Goal: Use online tool/utility: Use online tool/utility

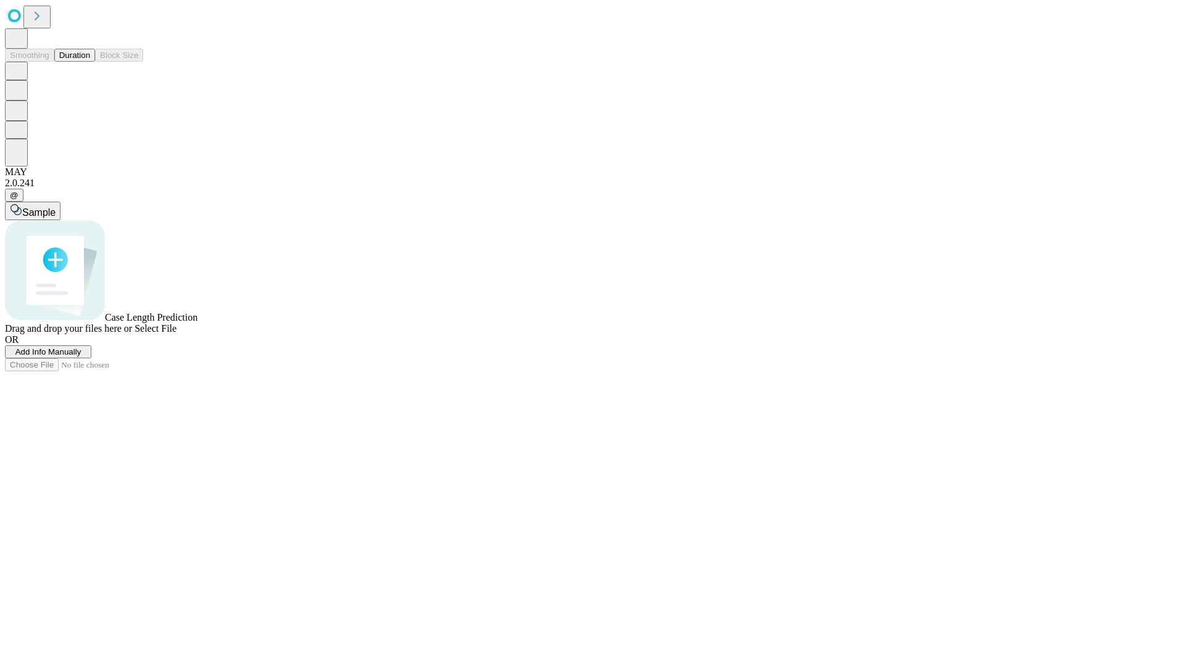
click at [90, 62] on button "Duration" at bounding box center [74, 55] width 41 height 13
click at [81, 357] on span "Add Info Manually" at bounding box center [48, 351] width 66 height 9
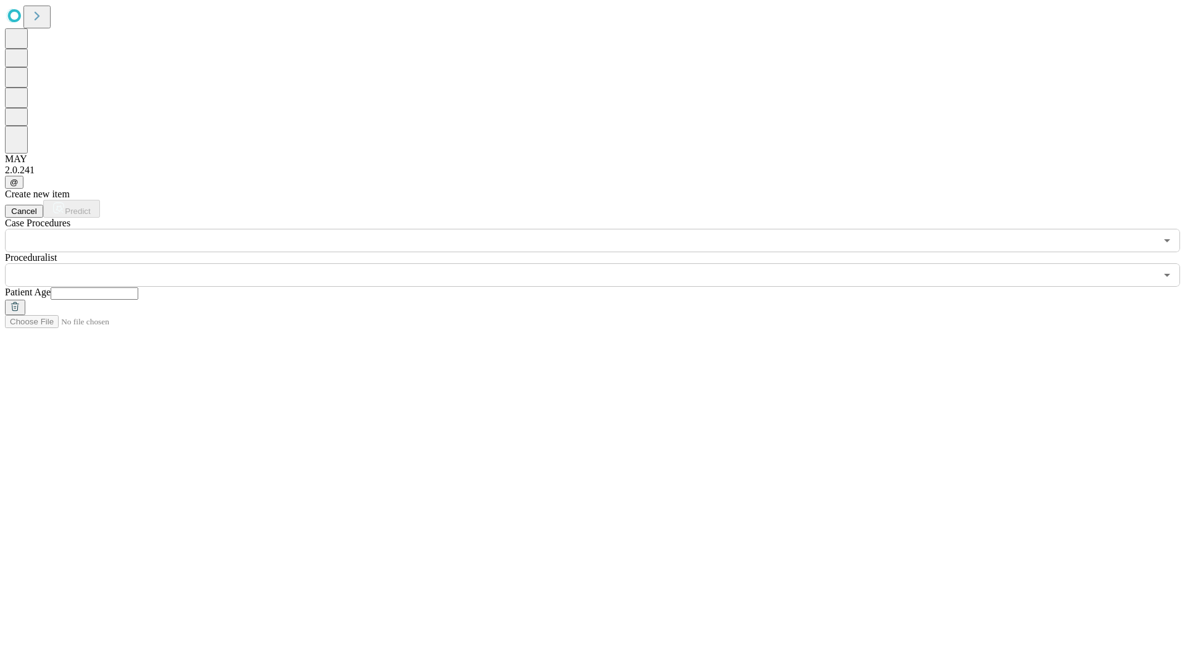
click at [138, 288] on input "text" at bounding box center [95, 294] width 88 height 12
type input "**"
click at [601, 263] on input "text" at bounding box center [580, 274] width 1151 height 23
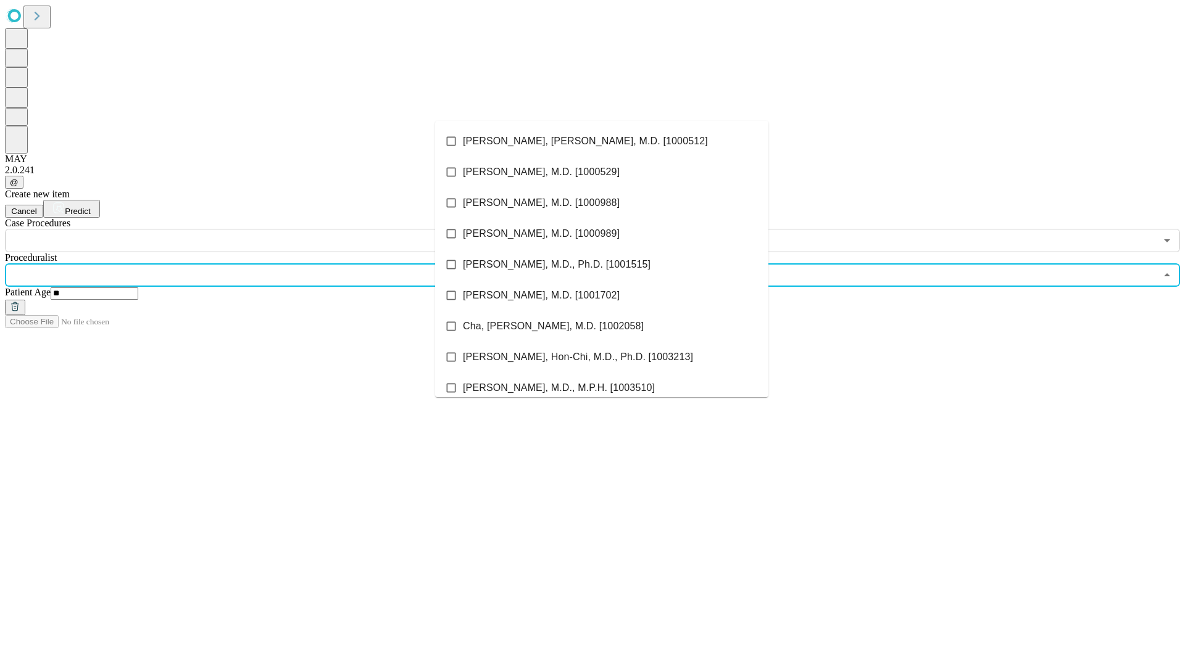
click at [602, 141] on li "[PERSON_NAME], [PERSON_NAME], M.D. [1000512]" at bounding box center [601, 141] width 333 height 31
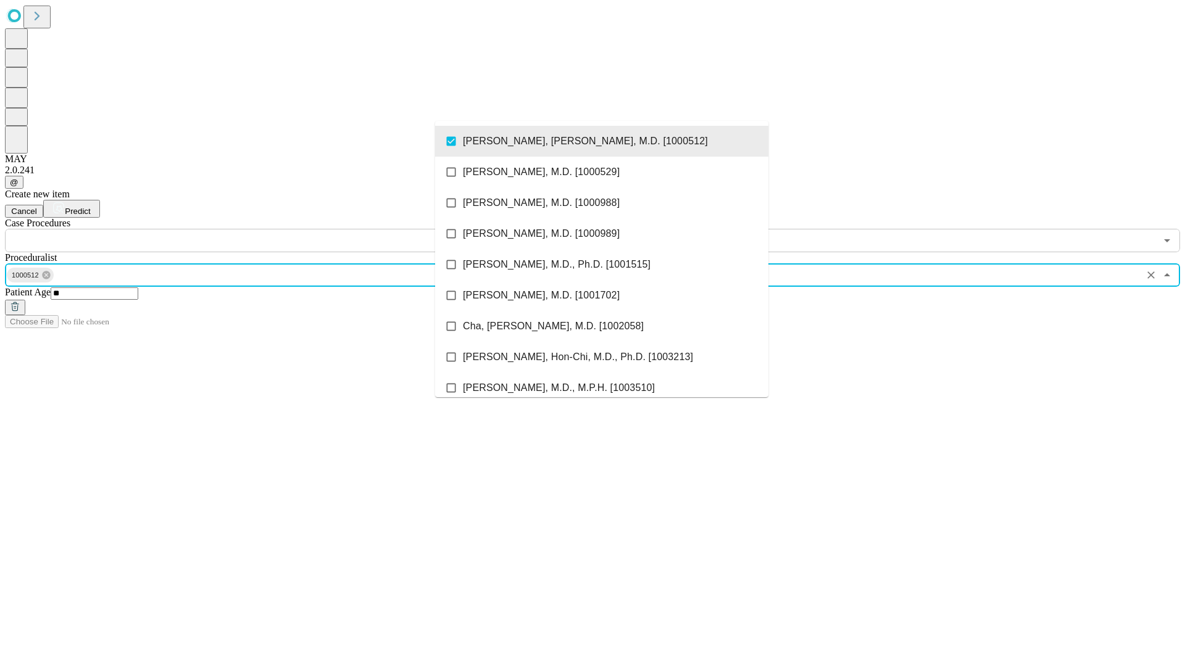
click at [259, 229] on input "text" at bounding box center [580, 240] width 1151 height 23
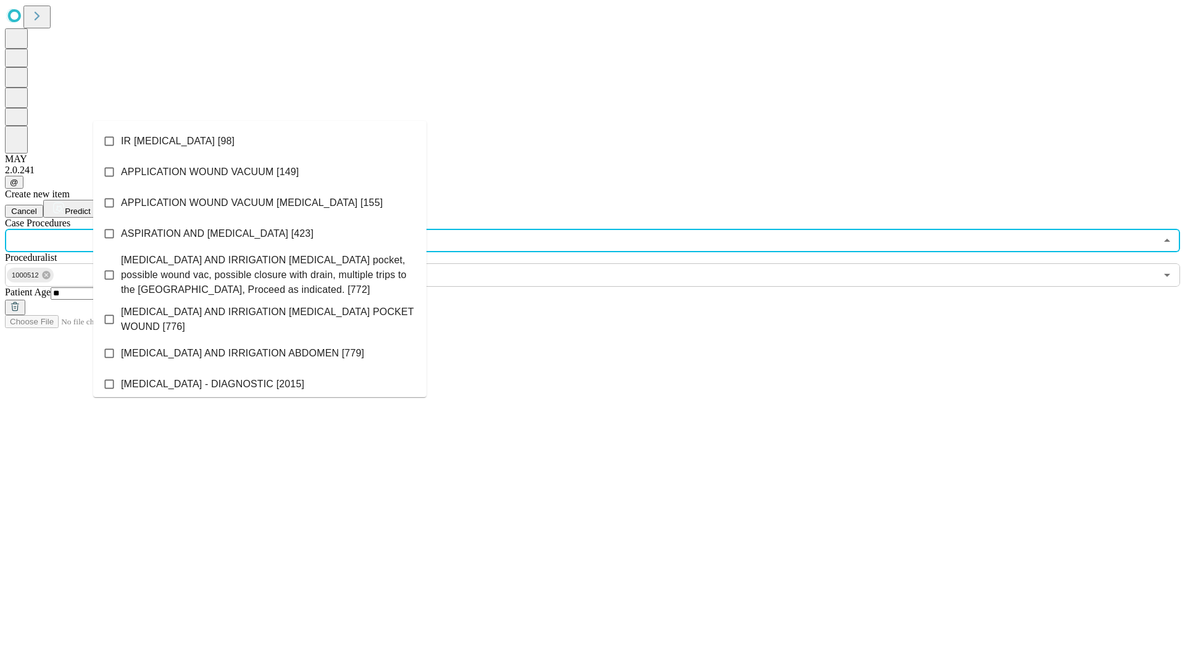
click at [260, 141] on li "IR [MEDICAL_DATA] [98]" at bounding box center [259, 141] width 333 height 31
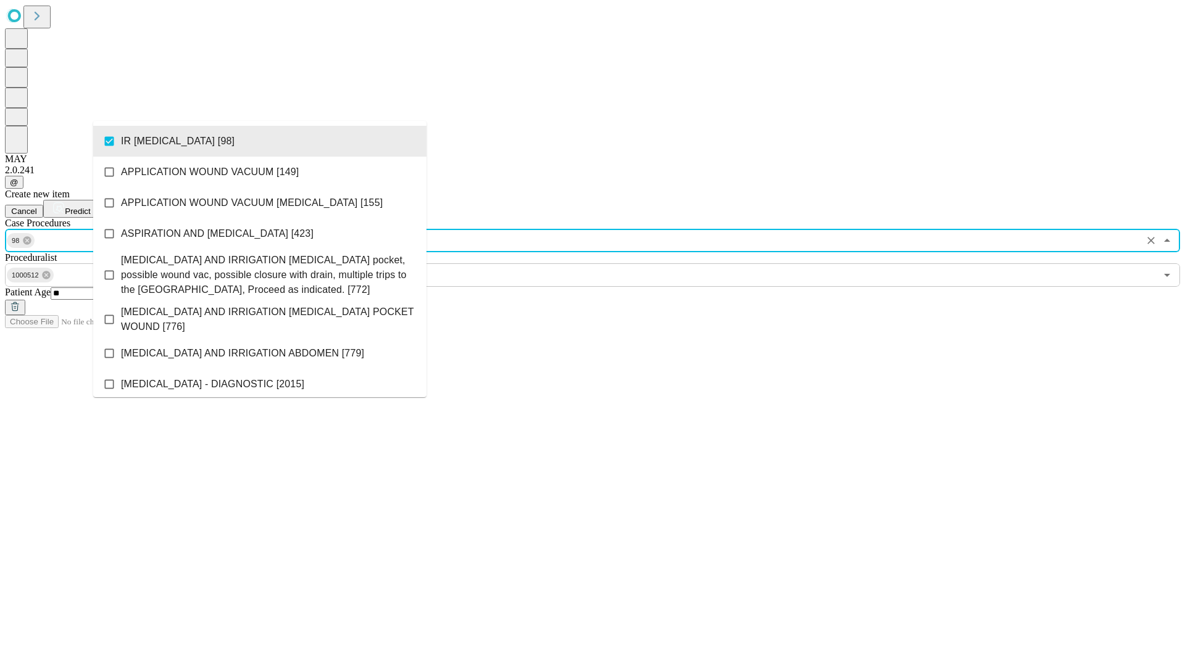
click at [90, 207] on span "Predict" at bounding box center [77, 211] width 25 height 9
